Goal: Find specific page/section: Find specific page/section

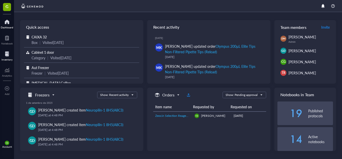
click at [4, 58] on div "Inventory" at bounding box center [7, 59] width 11 height 3
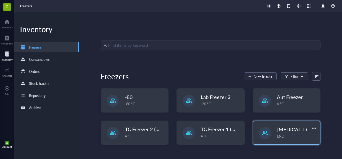
click at [274, 135] on div "[MEDICAL_DATA] Galileo LN2" at bounding box center [286, 132] width 67 height 23
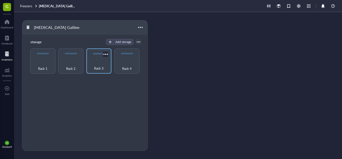
click at [100, 63] on div "Rack 3" at bounding box center [99, 65] width 20 height 11
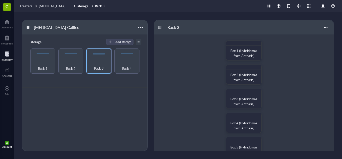
click at [311, 85] on div "Box 1 (Hybridomas from Antharis) Box 2 (Hybridomas from Antharis) Box 3 (Hybrid…" at bounding box center [244, 158] width 180 height 249
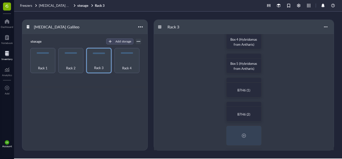
scroll to position [82, 0]
click at [249, 58] on div at bounding box center [244, 56] width 35 height 5
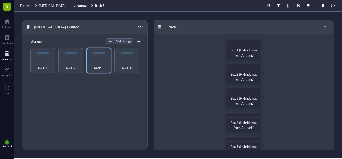
click at [171, 87] on div "Box 1 (Hybridomas from Antharis) Box 2 (Hybridomas from Antharis) Box 3 (Hybrid…" at bounding box center [244, 158] width 180 height 249
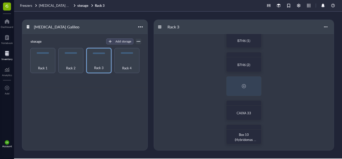
scroll to position [133, 0]
click at [246, 129] on div "Box 10 (Hybridomas Galileo)" at bounding box center [244, 134] width 36 height 20
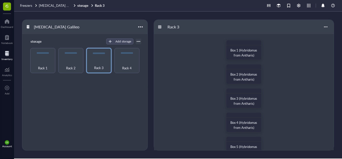
click at [201, 105] on div "Box 1 (Hybridomas from Antharis) Box 2 (Hybridomas from Antharis) Box 3 (Hybrid…" at bounding box center [244, 158] width 180 height 249
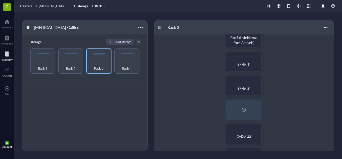
scroll to position [130, 0]
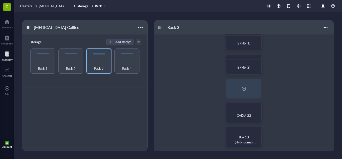
click at [111, 63] on div "Rack 1 Rack 2 Rack 3 Rack 4" at bounding box center [84, 60] width 113 height 25
click at [119, 64] on div "Rack 4" at bounding box center [127, 65] width 20 height 11
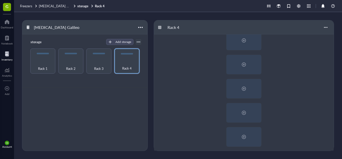
click at [180, 80] on div at bounding box center [244, 28] width 180 height 249
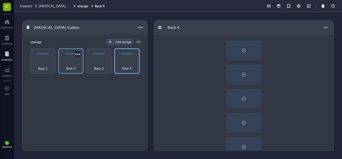
click at [83, 69] on div "Rack 2" at bounding box center [70, 60] width 25 height 25
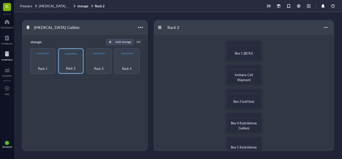
click at [168, 79] on div "Box 1 (BCRJ) Antharis Cell Shipment Box 3 (cell line) Box 4 (hybridomas Galileo…" at bounding box center [244, 158] width 180 height 249
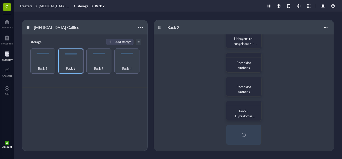
scroll to position [133, 0]
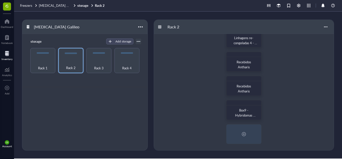
click at [302, 114] on div "Box 1 (BCRJ) Antharis Cell Shipment Box 3 (cell line) Box 4 (hybridomas Galileo…" at bounding box center [244, 25] width 180 height 249
click at [99, 60] on div "Rack 3" at bounding box center [99, 64] width 20 height 11
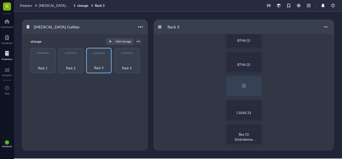
click at [178, 76] on div "Box 1 (Hybridomas from Antharis) Box 2 (Hybridomas from Antharis) Box 3 (Hybrid…" at bounding box center [244, 25] width 180 height 249
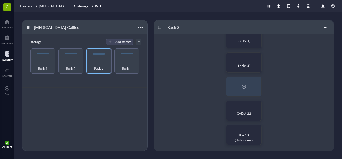
scroll to position [133, 0]
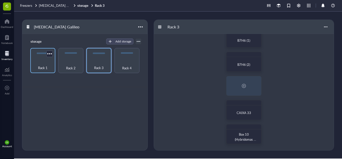
click at [40, 64] on div "Rack 1" at bounding box center [43, 64] width 20 height 11
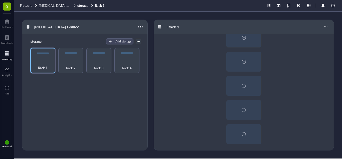
click at [185, 77] on div at bounding box center [244, 25] width 180 height 249
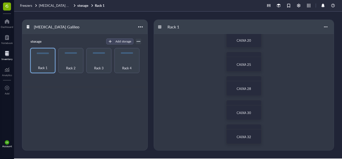
scroll to position [123, 0]
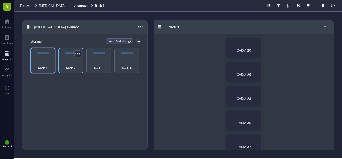
click at [79, 60] on div "Rack 2" at bounding box center [71, 64] width 20 height 11
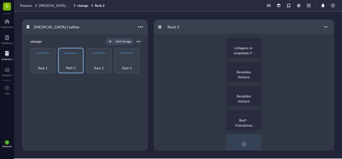
click at [198, 71] on div "Box 1 (BCRJ) Antharis Cell Shipment Box 3 (cell line) Box 4 (hybridomas Galileo…" at bounding box center [244, 35] width 180 height 249
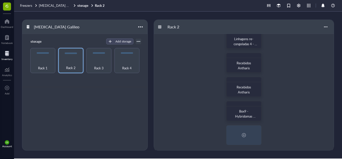
scroll to position [133, 0]
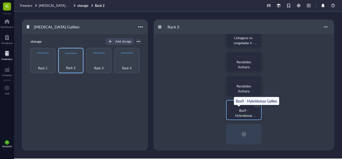
click at [245, 109] on span "Box9 - Hybridomas Galileo" at bounding box center [245, 115] width 21 height 15
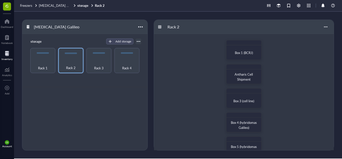
click at [276, 83] on div "Box 1 (BCRJ) Antharis Cell Shipment Box 3 (cell line) Box 4 (hybridomas Galileo…" at bounding box center [244, 158] width 180 height 249
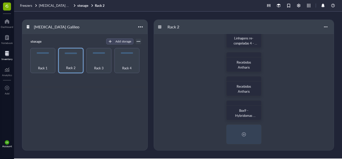
scroll to position [133, 0]
click at [103, 62] on div "Rack 3" at bounding box center [99, 64] width 20 height 11
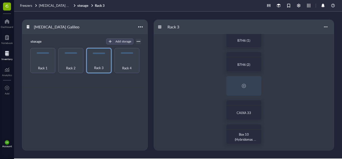
click at [196, 68] on div "Box 1 (Hybridomas from Antharis) Box 2 (Hybridomas from Antharis) Box 3 (Hybrid…" at bounding box center [244, 25] width 180 height 249
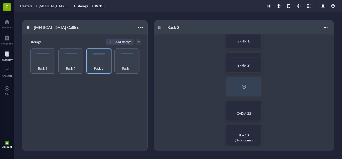
scroll to position [1, 0]
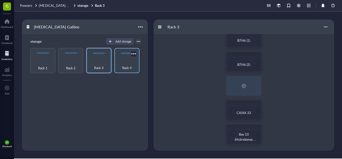
click at [123, 66] on span "Rack 4" at bounding box center [127, 68] width 10 height 6
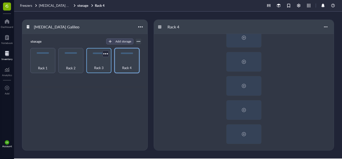
click at [99, 69] on span "Rack 3" at bounding box center [99, 68] width 10 height 6
